Goal: Find specific page/section: Find specific page/section

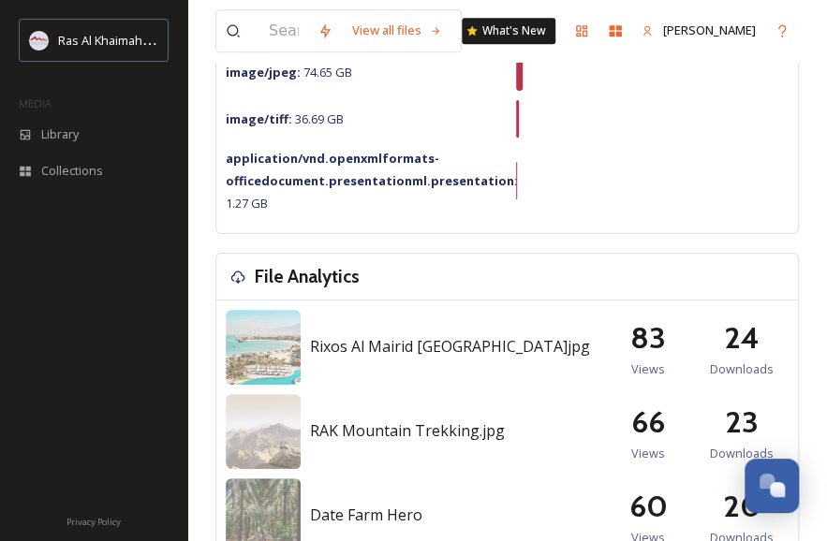
scroll to position [375, 0]
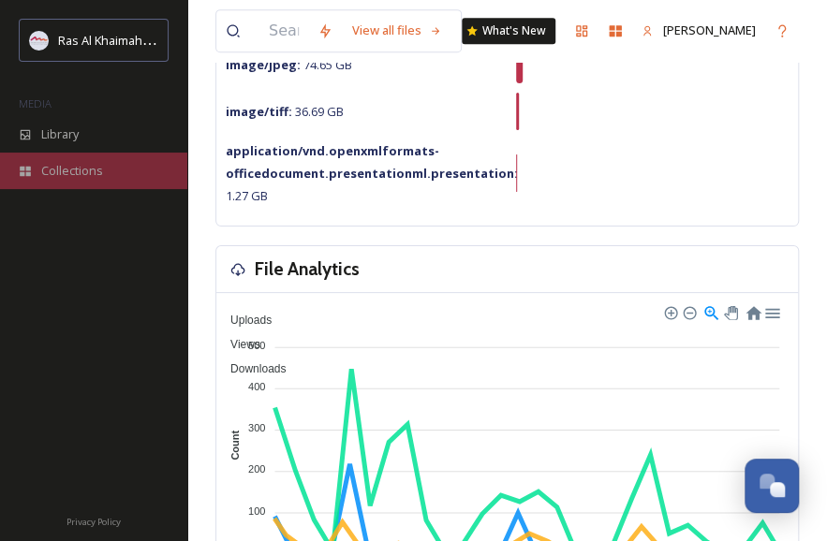
click at [118, 163] on div "Collections" at bounding box center [93, 171] width 187 height 37
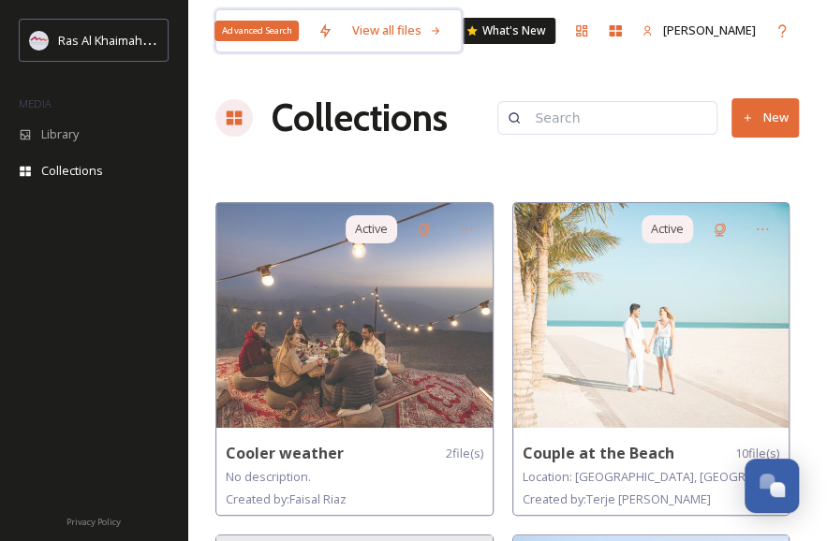
click at [308, 34] on input at bounding box center [283, 30] width 49 height 41
paste input "Roll Up Banner"
type input "Roll Up Banner"
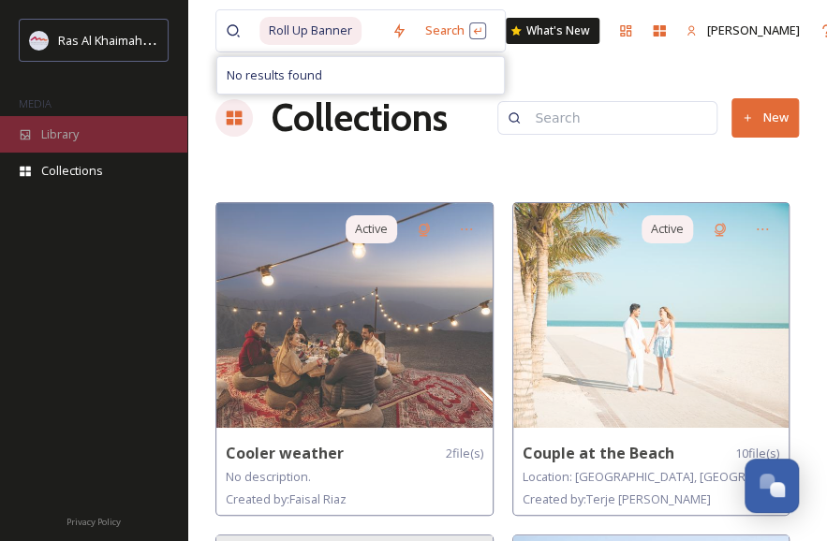
click at [106, 140] on div "Library" at bounding box center [93, 134] width 187 height 37
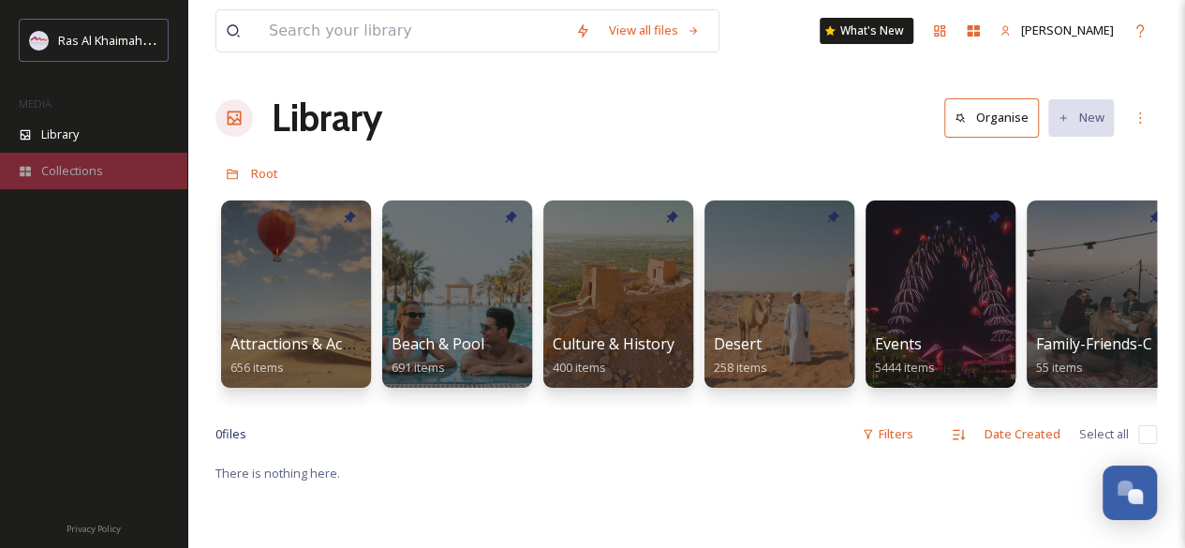
click at [125, 176] on div "Collections" at bounding box center [93, 171] width 187 height 37
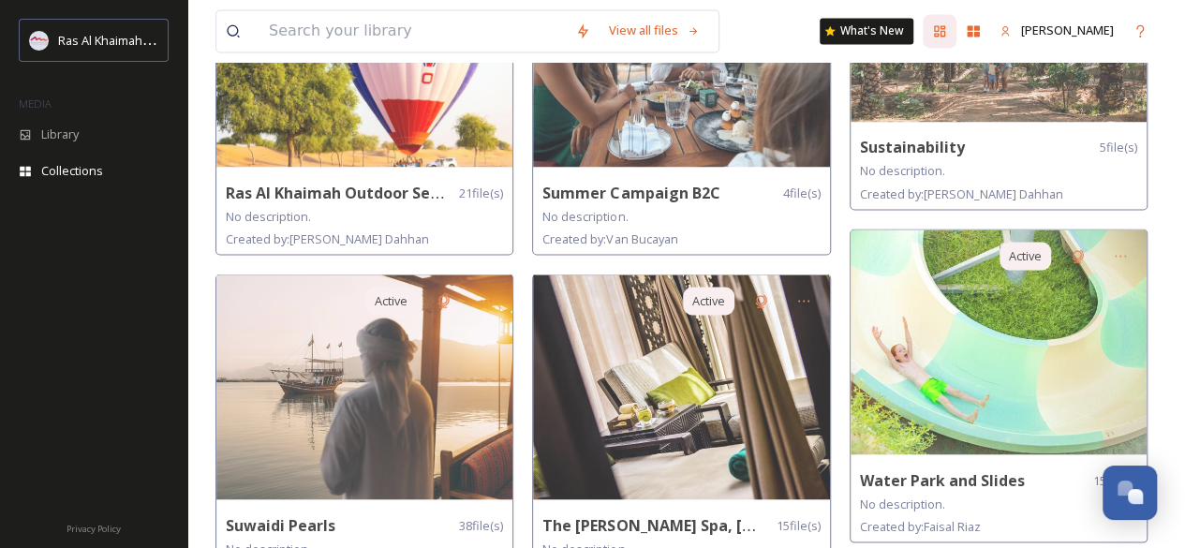
scroll to position [1592, 0]
